Goal: Information Seeking & Learning: Learn about a topic

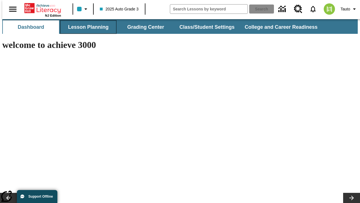
click at [86, 27] on button "Lesson Planning" at bounding box center [88, 27] width 56 height 14
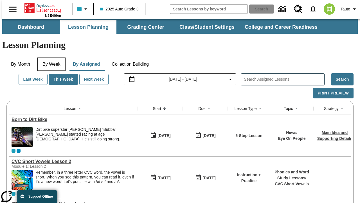
click at [50, 57] on button "By Week" at bounding box center [51, 64] width 28 height 14
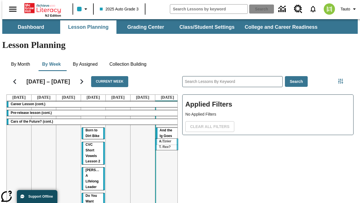
click at [165, 141] on tr "Career Lesson (cont.) Pre-release lesson (cont.) Cars of the Future? (cont.) A …" at bounding box center [93, 178] width 173 height 157
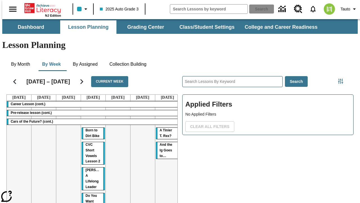
click at [164, 128] on span "A Tinier T. Rex?" at bounding box center [166, 133] width 12 height 10
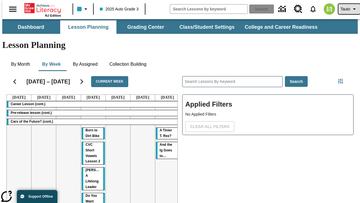
click at [346, 9] on span "Tauto" at bounding box center [346, 9] width 10 height 6
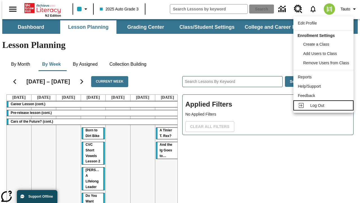
click at [324, 105] on span "Log Out" at bounding box center [317, 105] width 14 height 5
